Goal: Task Accomplishment & Management: Complete application form

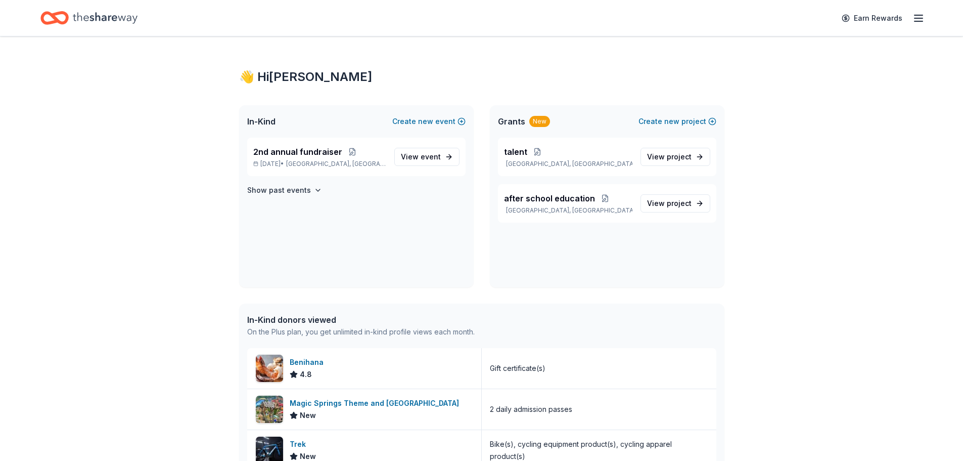
scroll to position [202, 0]
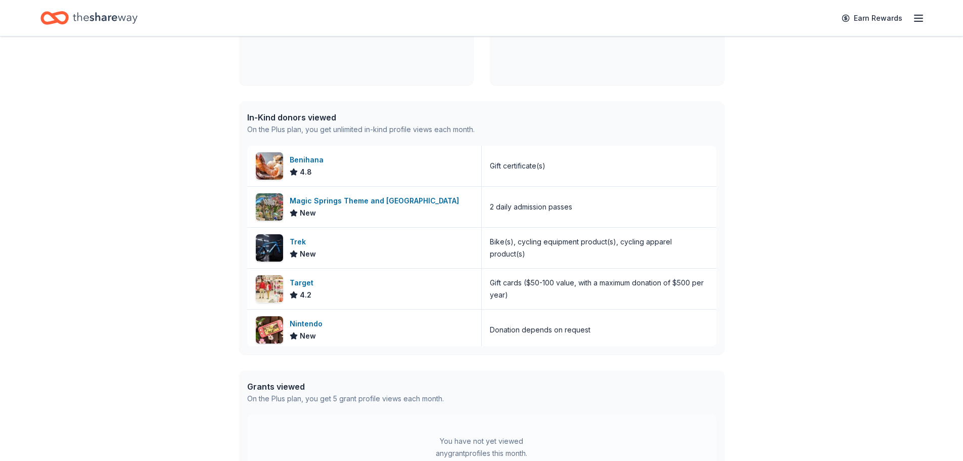
click at [917, 17] on icon "button" at bounding box center [919, 18] width 12 height 12
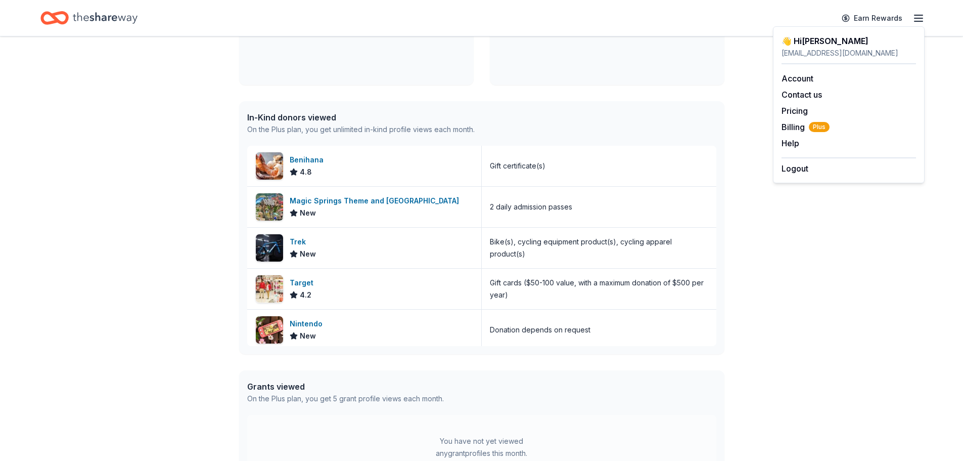
click at [840, 281] on div "👋 Hi Whitney In-Kind Create new event 2nd annual fundraiser Oct 11, 2025 • West…" at bounding box center [481, 177] width 963 height 686
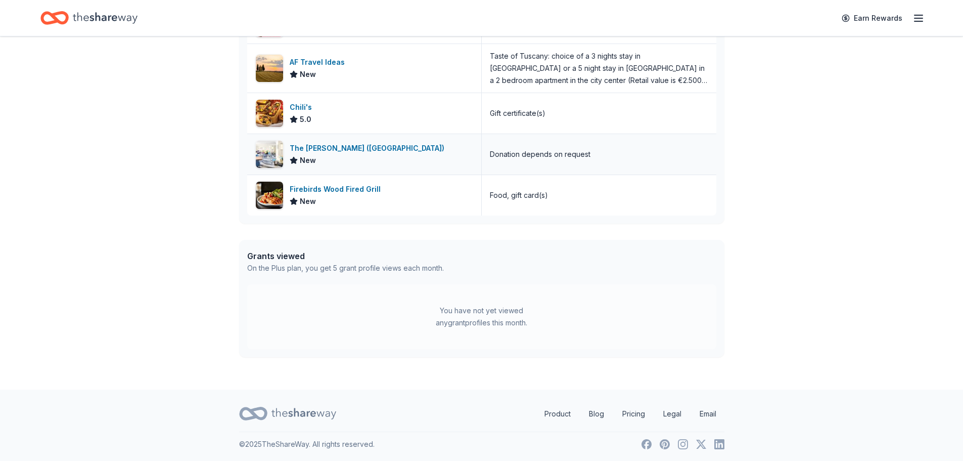
scroll to position [334, 0]
click at [87, 22] on icon "Home" at bounding box center [105, 18] width 65 height 21
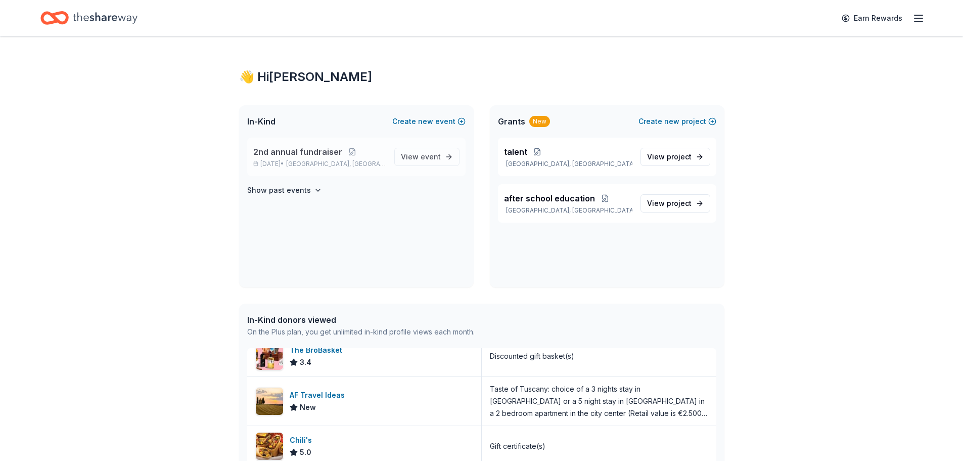
click at [315, 166] on span "West Memphis, AR" at bounding box center [336, 164] width 100 height 8
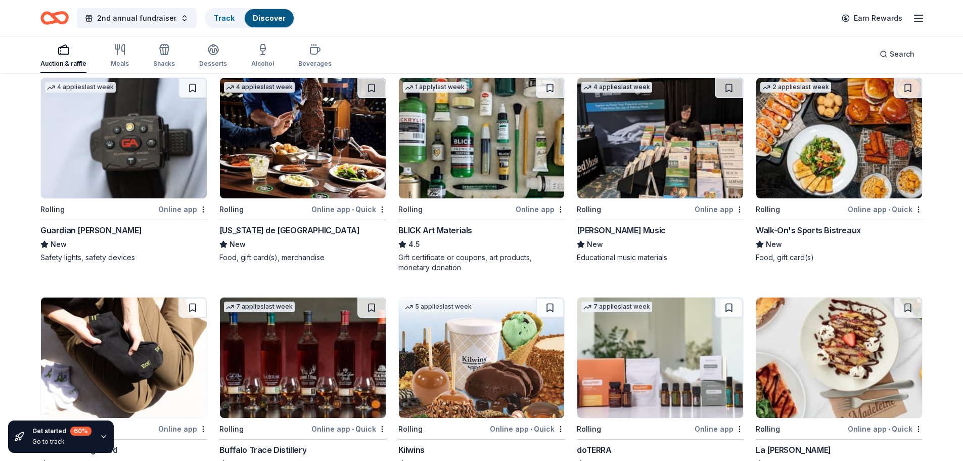
scroll to position [1416, 0]
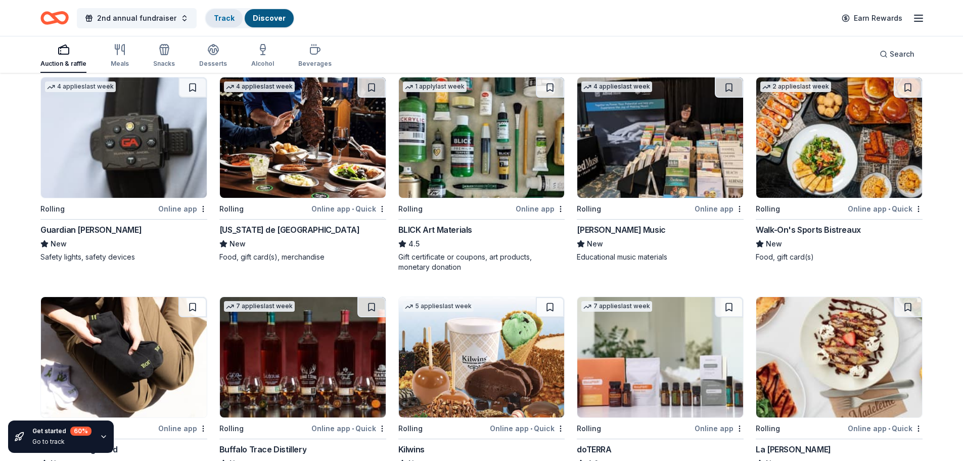
click at [223, 14] on link "Track" at bounding box center [224, 18] width 21 height 9
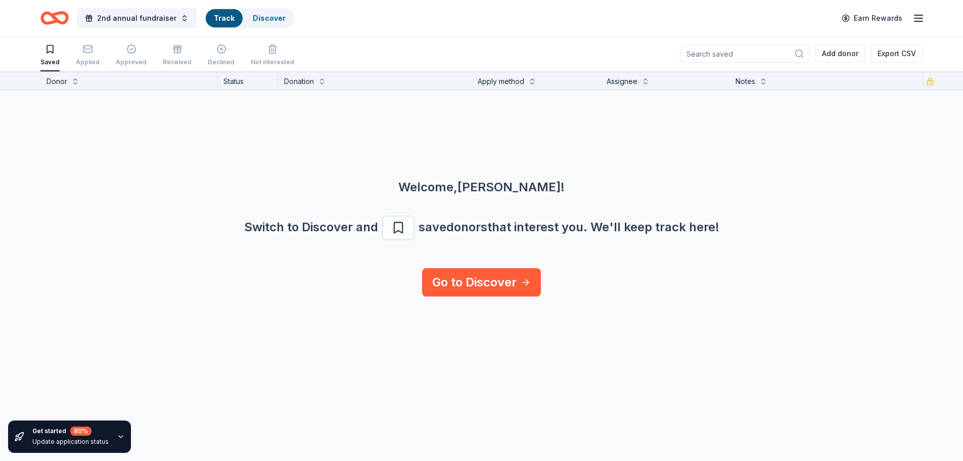
scroll to position [1, 0]
click at [462, 286] on link "Go to Discover" at bounding box center [481, 282] width 119 height 28
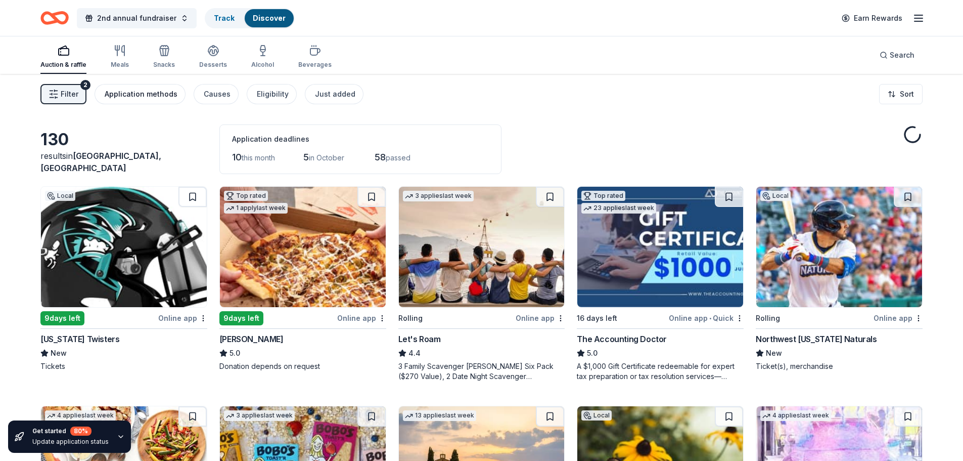
click at [117, 92] on div "Application methods" at bounding box center [141, 94] width 73 height 12
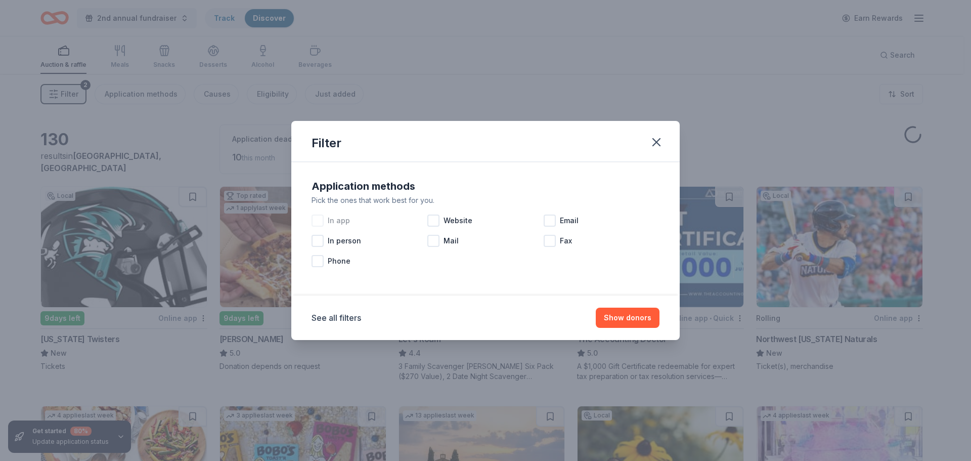
click at [320, 223] on div at bounding box center [318, 220] width 12 height 12
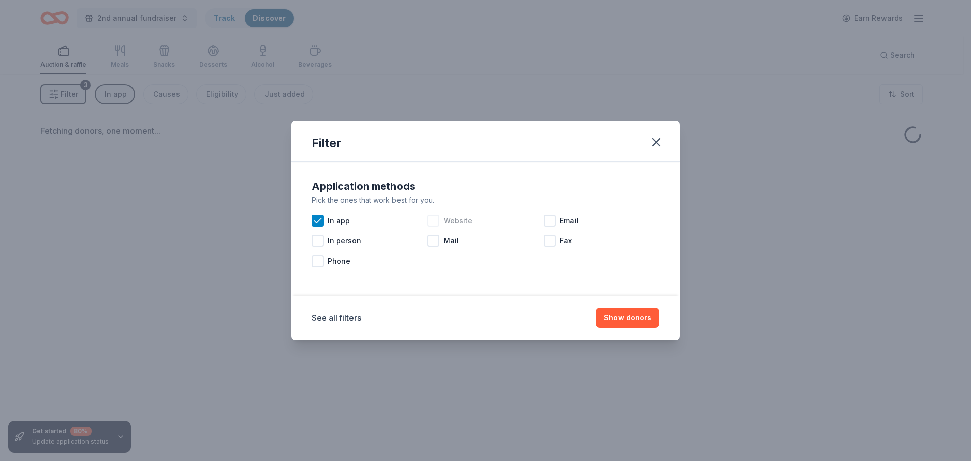
click at [433, 221] on div at bounding box center [433, 220] width 12 height 12
click at [624, 322] on button "Show donors" at bounding box center [628, 317] width 64 height 20
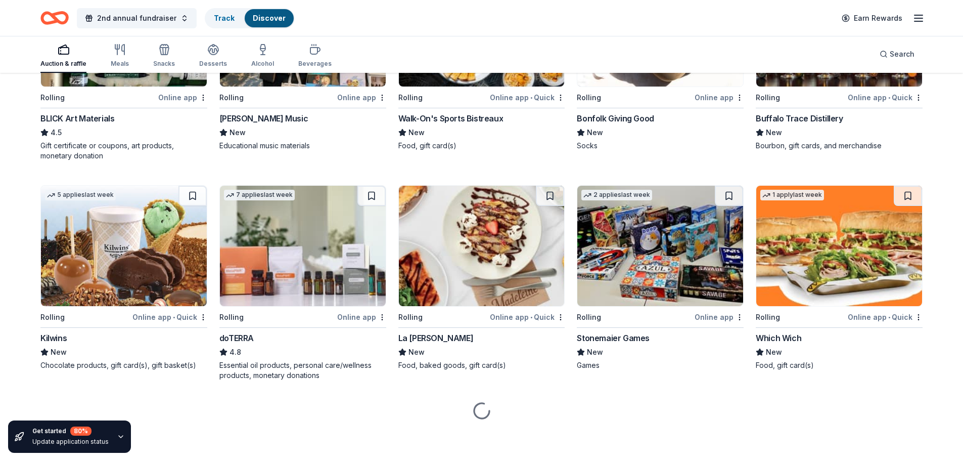
scroll to position [1528, 0]
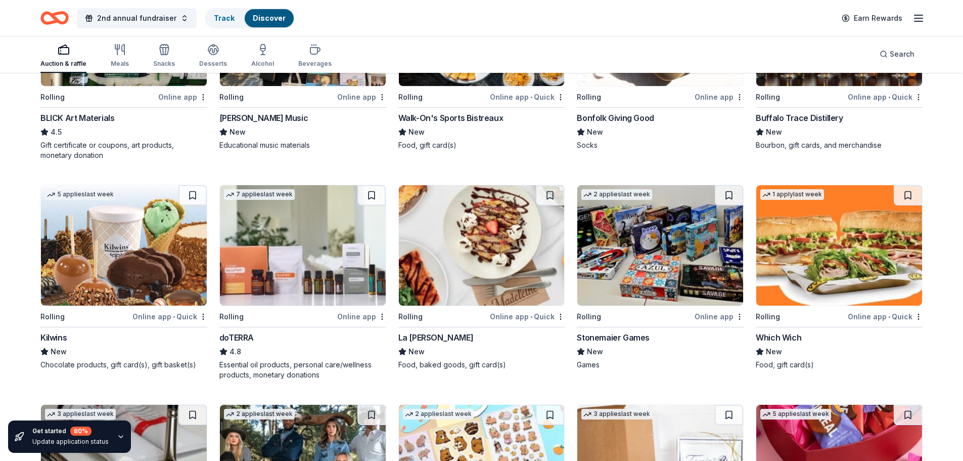
click at [316, 245] on img at bounding box center [303, 245] width 166 height 120
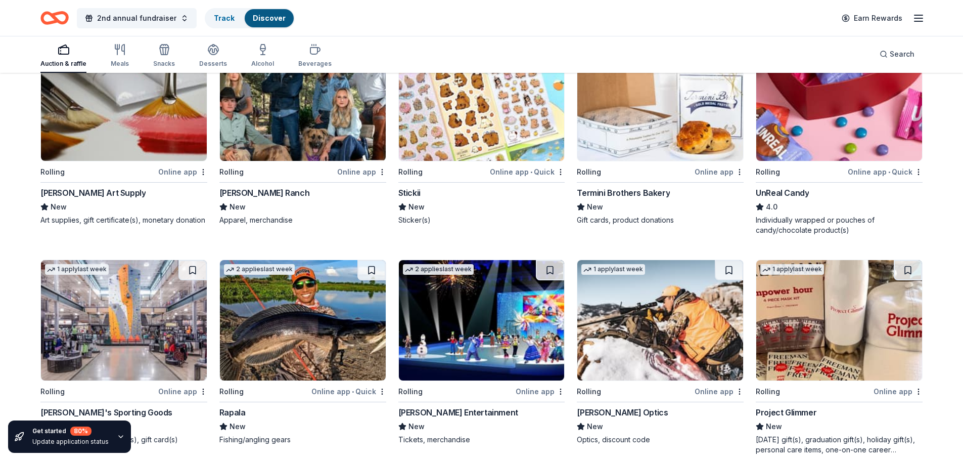
scroll to position [1967, 0]
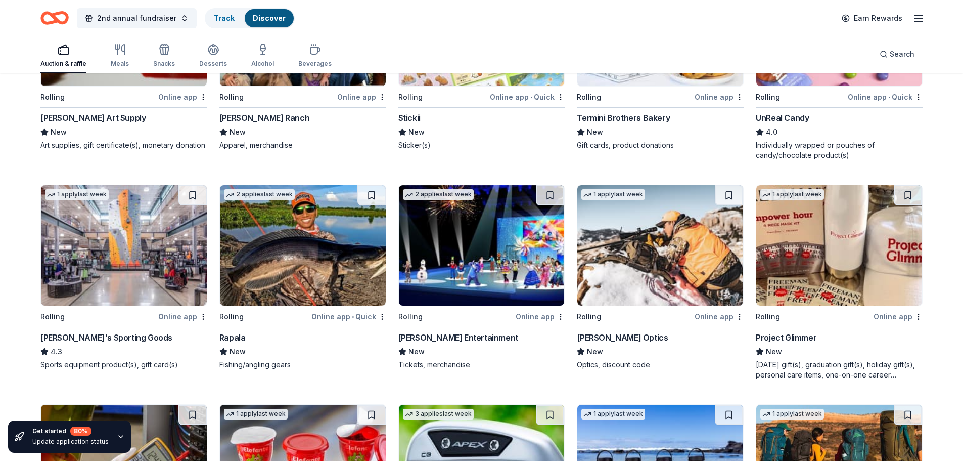
click at [308, 239] on img at bounding box center [303, 245] width 166 height 120
click at [102, 248] on img at bounding box center [124, 245] width 166 height 120
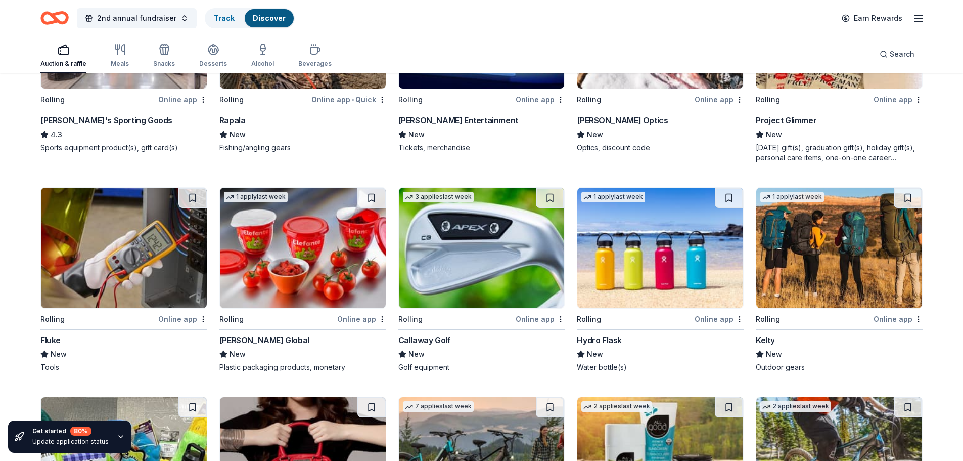
scroll to position [2220, 0]
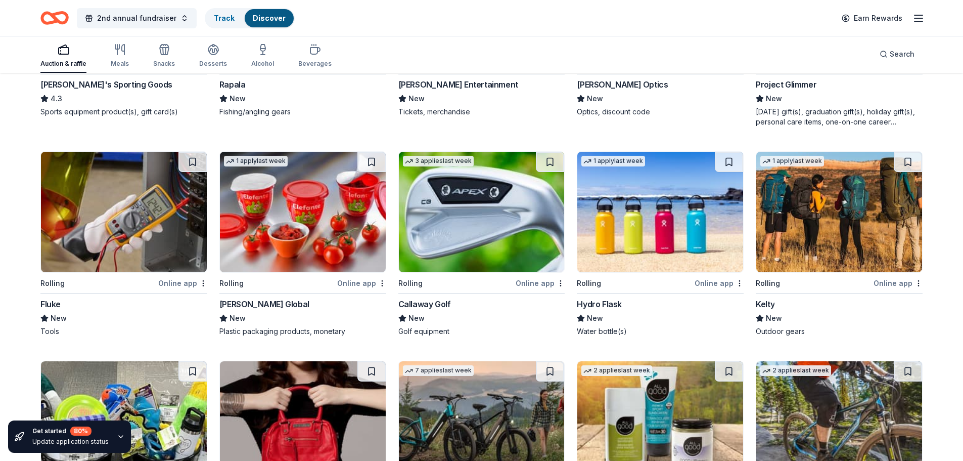
click at [456, 236] on img at bounding box center [482, 212] width 166 height 120
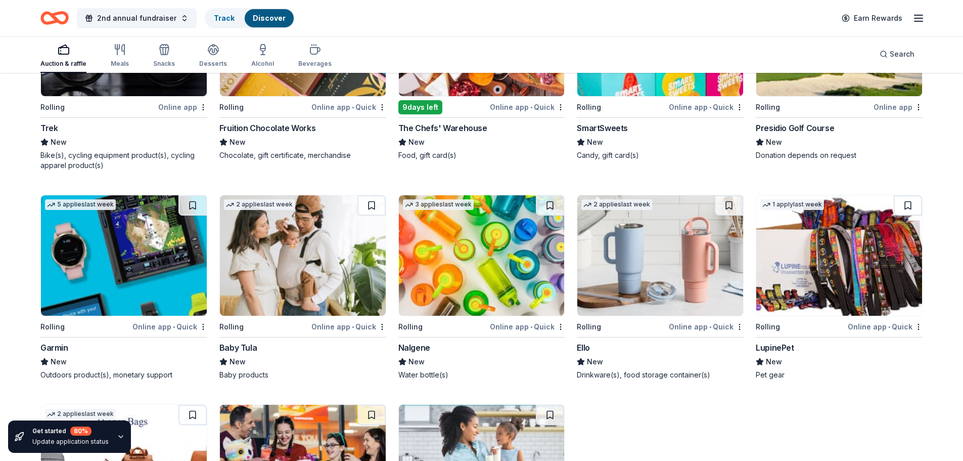
scroll to position [3412, 0]
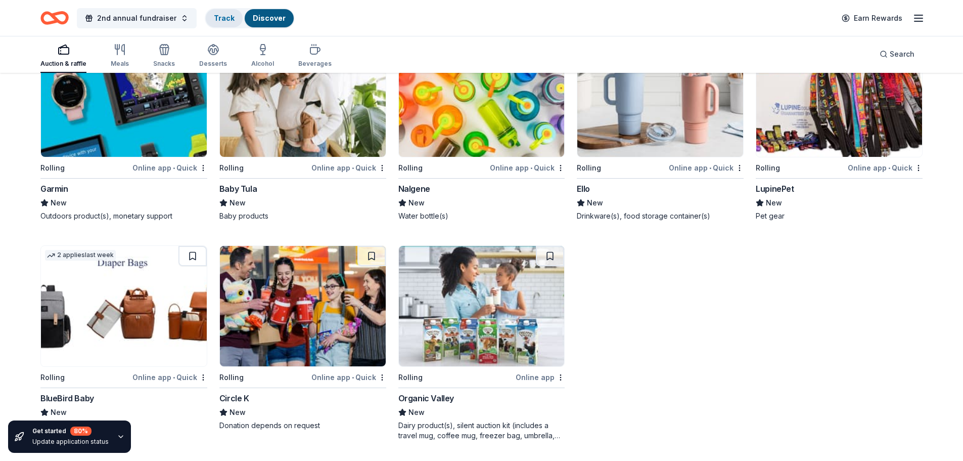
click at [214, 21] on link "Track" at bounding box center [224, 18] width 21 height 9
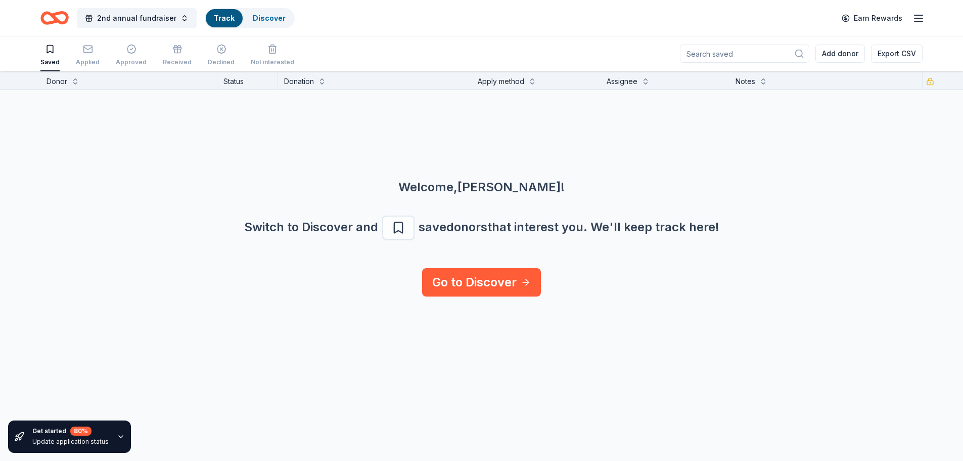
scroll to position [1, 0]
click at [455, 282] on link "Go to Discover" at bounding box center [481, 282] width 119 height 28
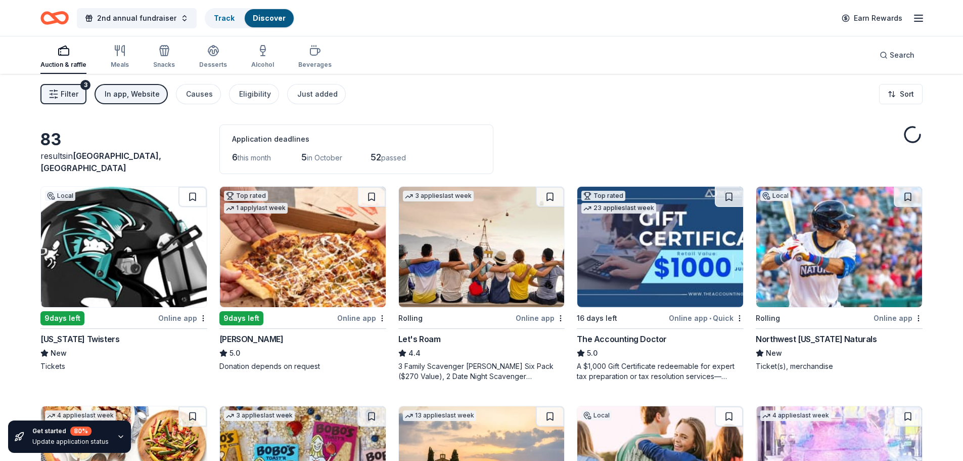
click at [74, 101] on button "Filter 3" at bounding box center [63, 94] width 46 height 20
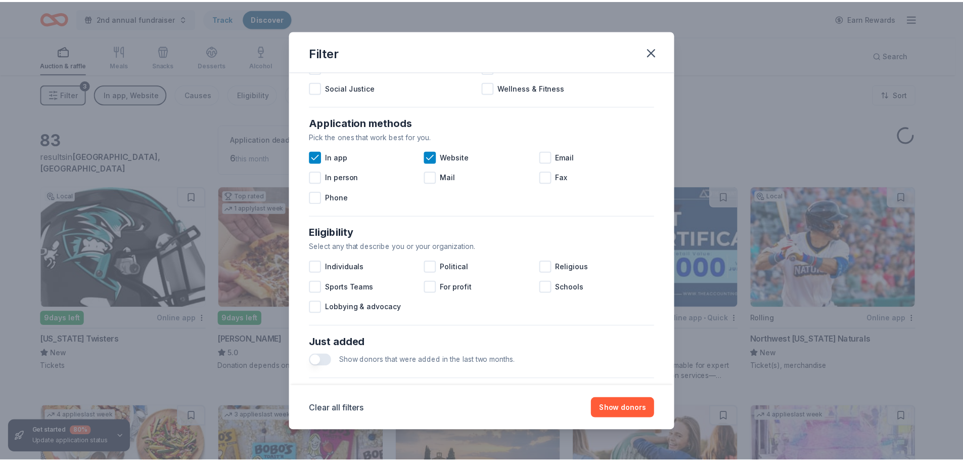
scroll to position [352, 0]
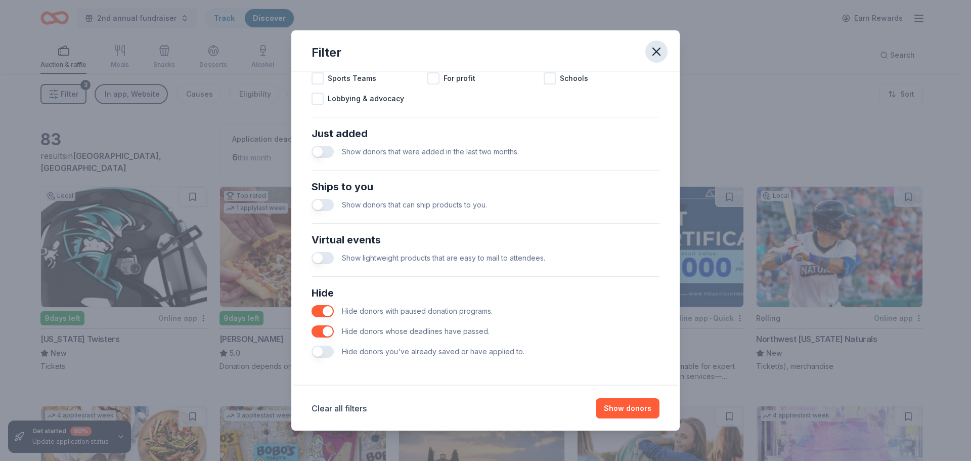
click at [658, 54] on icon "button" at bounding box center [656, 51] width 7 height 7
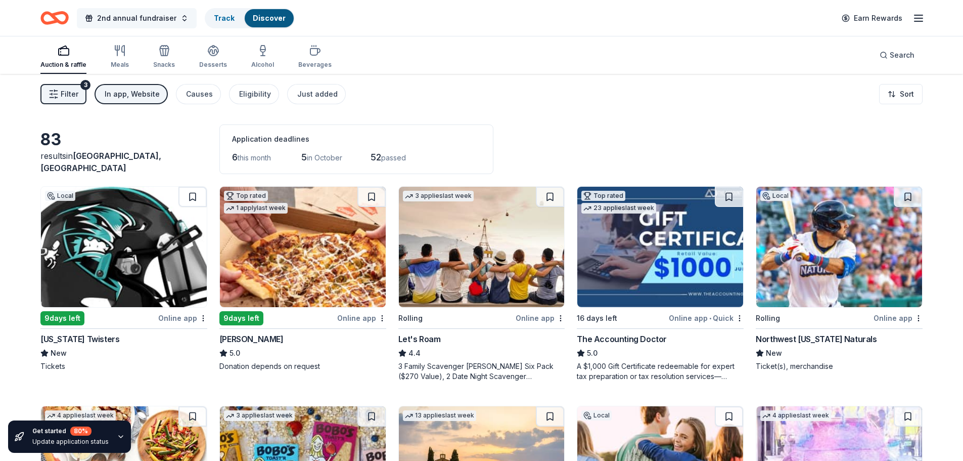
click at [164, 13] on span "2nd annual fundraiser" at bounding box center [136, 18] width 79 height 12
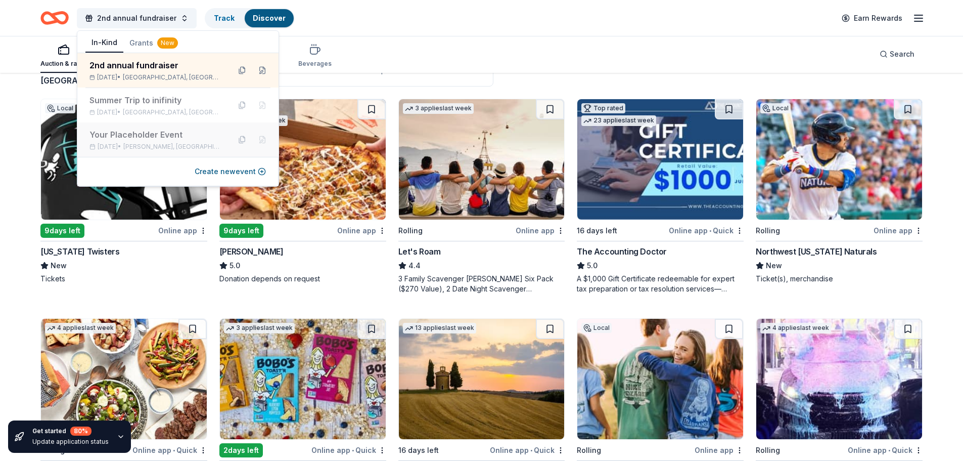
scroll to position [101, 0]
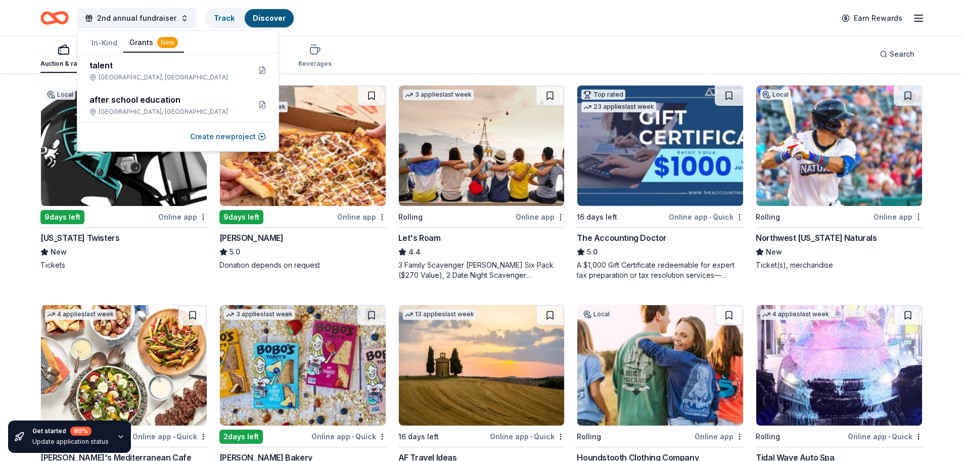
click at [148, 41] on button "Grants New" at bounding box center [153, 42] width 61 height 19
click at [138, 107] on div "after school education West Memphis, AR" at bounding box center [166, 105] width 153 height 22
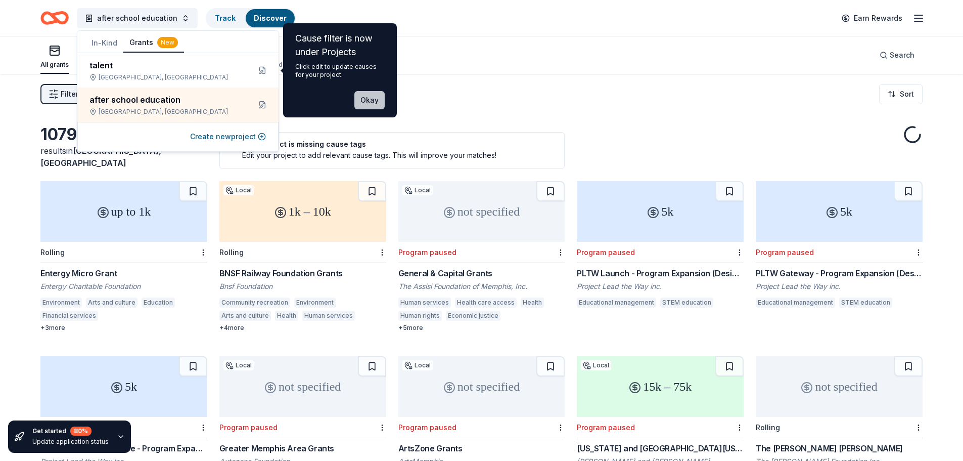
click at [373, 101] on button "Okay" at bounding box center [370, 100] width 30 height 18
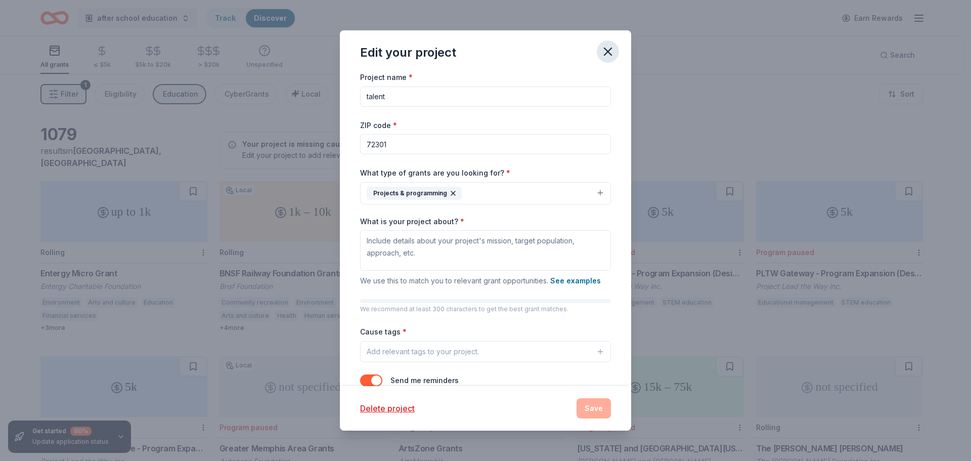
click at [608, 54] on icon "button" at bounding box center [608, 52] width 14 height 14
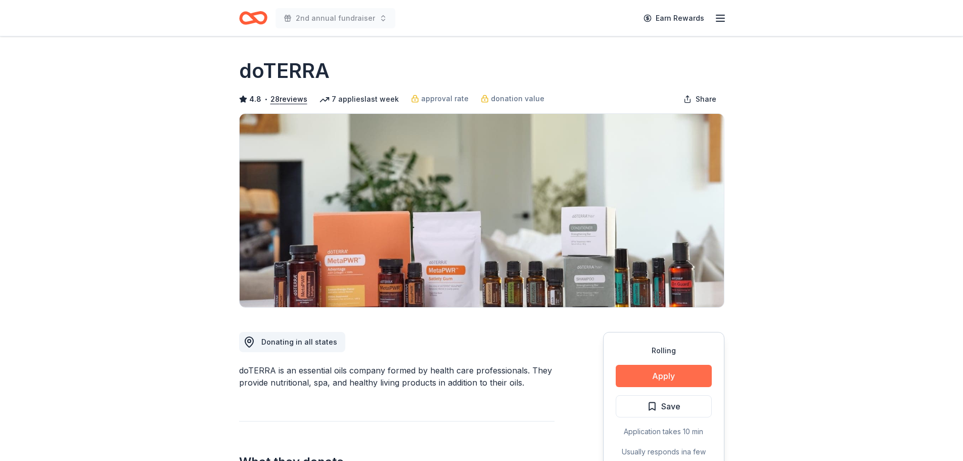
click at [662, 381] on button "Apply" at bounding box center [664, 376] width 96 height 22
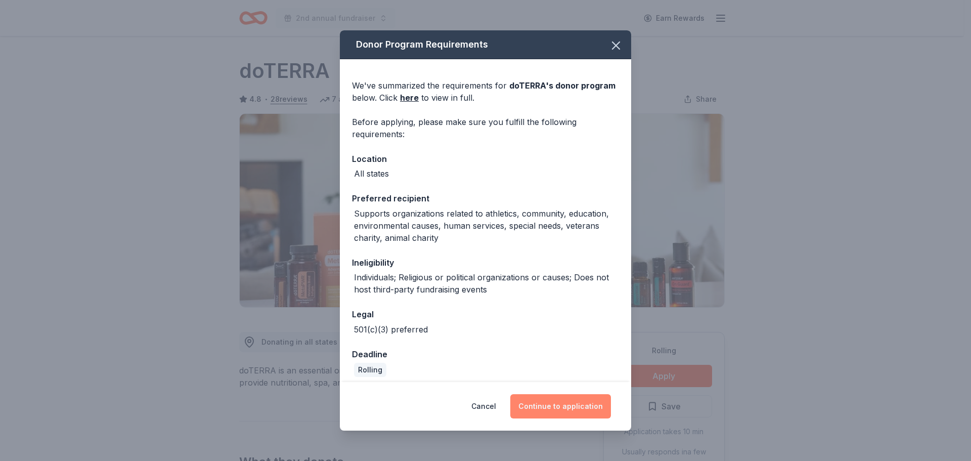
click at [580, 405] on button "Continue to application" at bounding box center [560, 406] width 101 height 24
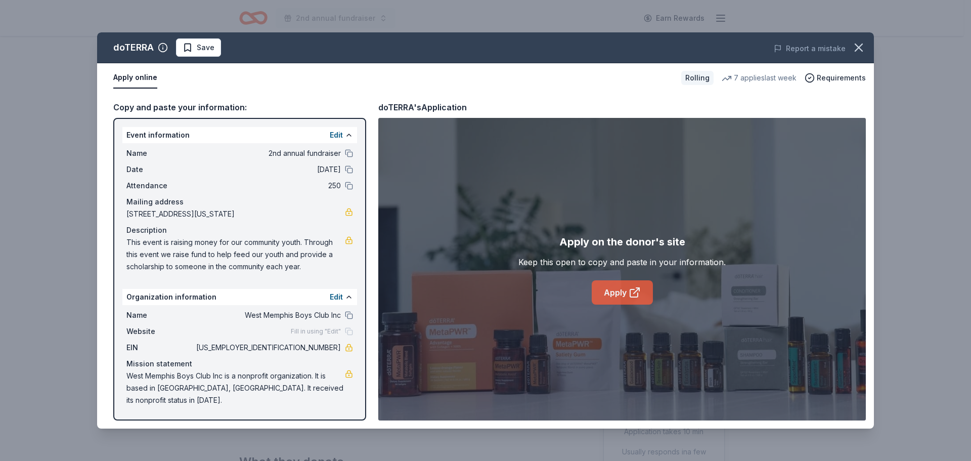
click at [621, 288] on link "Apply" at bounding box center [622, 292] width 61 height 24
drag, startPoint x: 304, startPoint y: 269, endPoint x: 128, endPoint y: 247, distance: 176.8
click at [129, 247] on span "This event is raising money for our community youth. Through this event we rais…" at bounding box center [235, 254] width 218 height 36
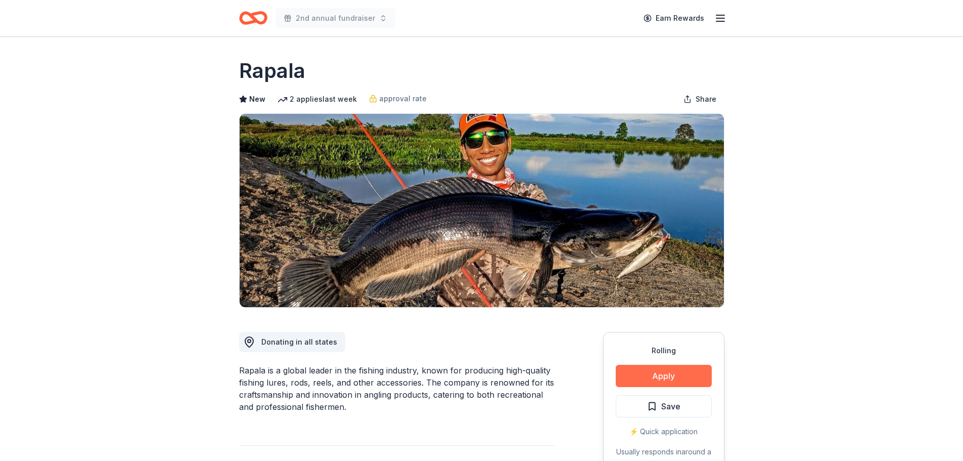
click at [647, 376] on button "Apply" at bounding box center [664, 376] width 96 height 22
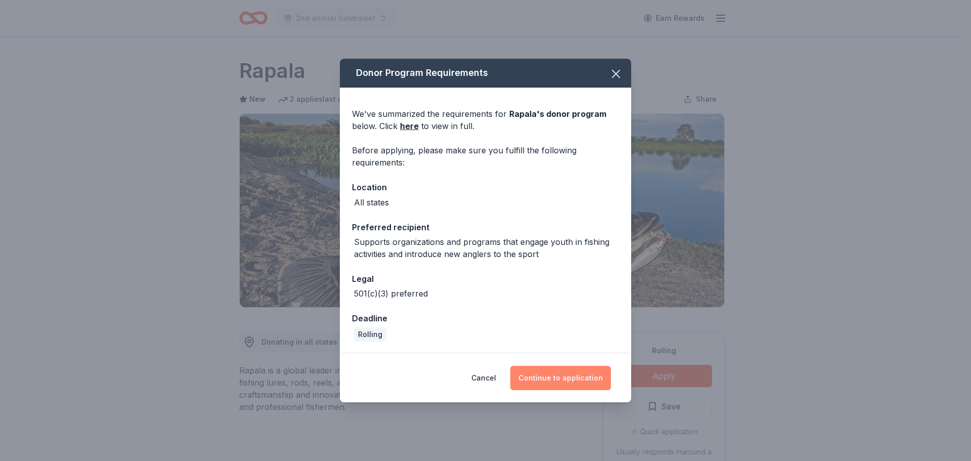
click at [573, 377] on button "Continue to application" at bounding box center [560, 378] width 101 height 24
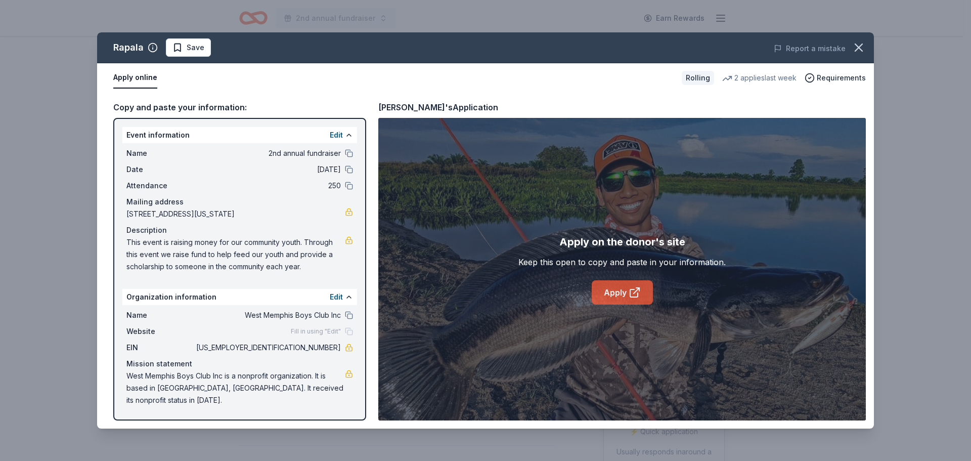
click at [627, 298] on link "Apply" at bounding box center [622, 292] width 61 height 24
click at [863, 53] on icon "button" at bounding box center [859, 47] width 14 height 14
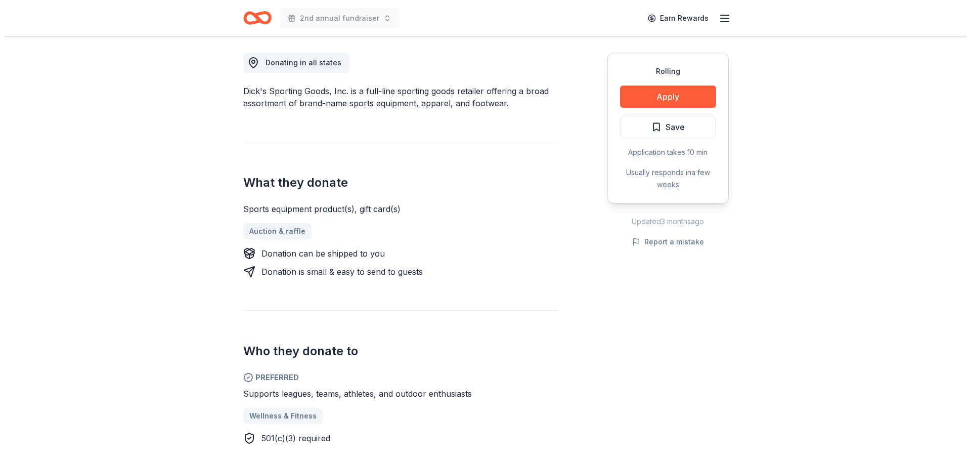
scroll to position [303, 0]
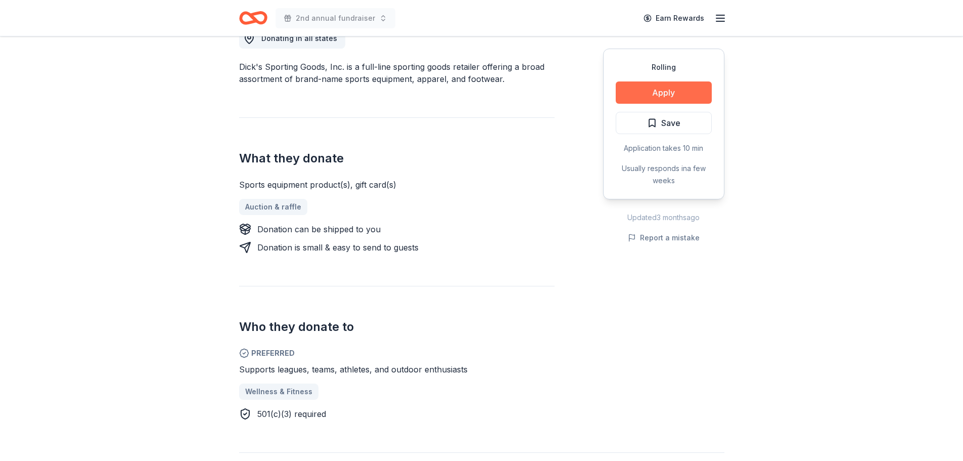
click at [652, 94] on button "Apply" at bounding box center [664, 92] width 96 height 22
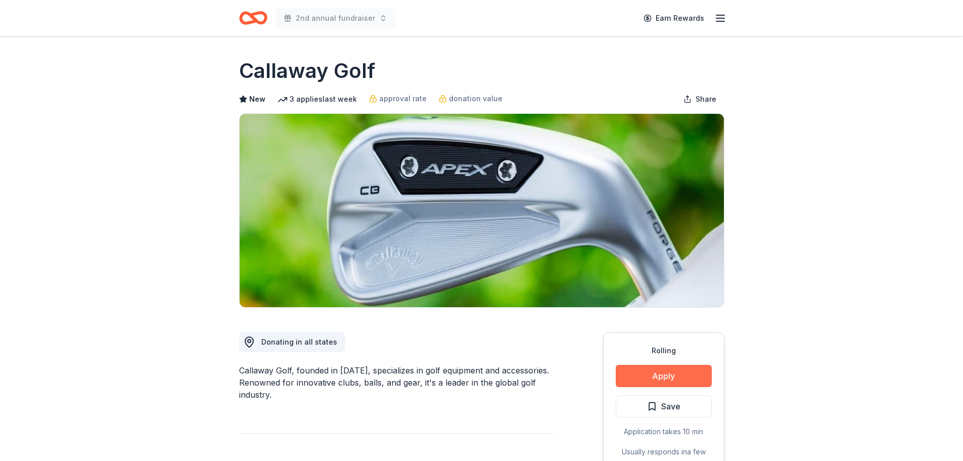
click at [645, 379] on button "Apply" at bounding box center [664, 376] width 96 height 22
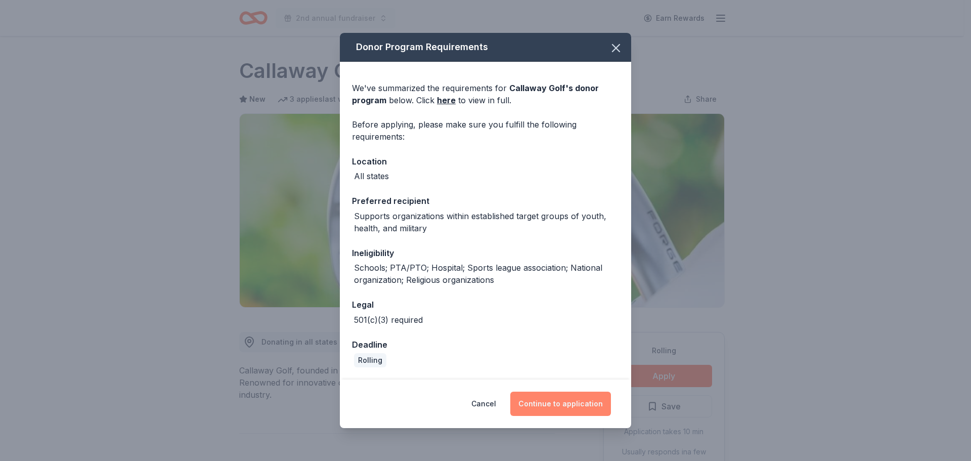
click at [552, 404] on button "Continue to application" at bounding box center [560, 403] width 101 height 24
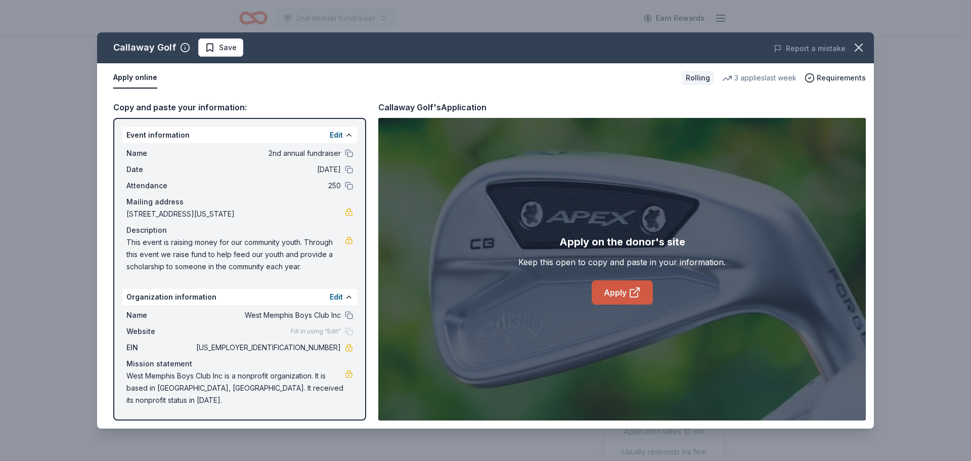
click at [628, 293] on link "Apply" at bounding box center [622, 292] width 61 height 24
